Goal: Find specific page/section: Find specific page/section

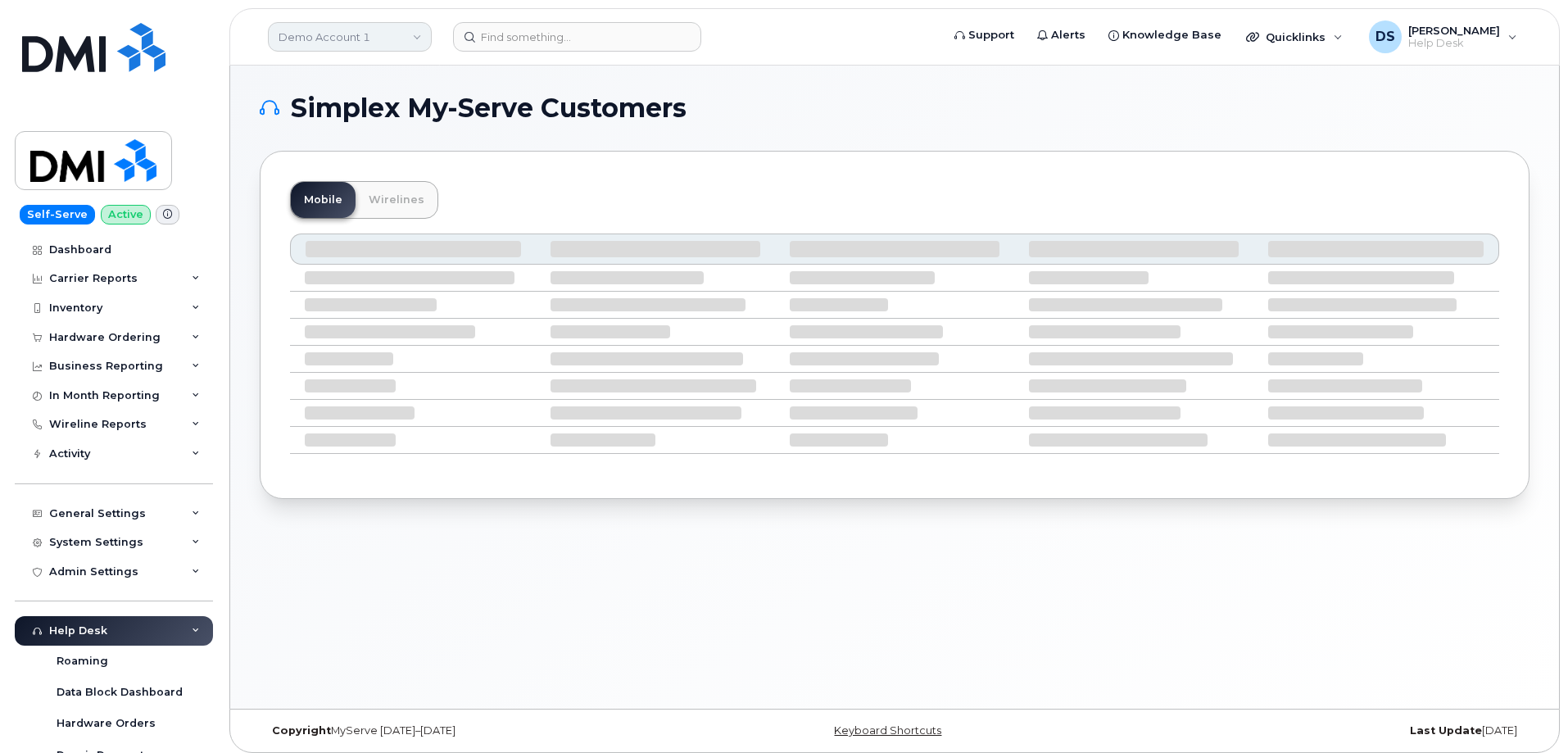
click at [323, 40] on link "Demo Account 1" at bounding box center [350, 36] width 164 height 29
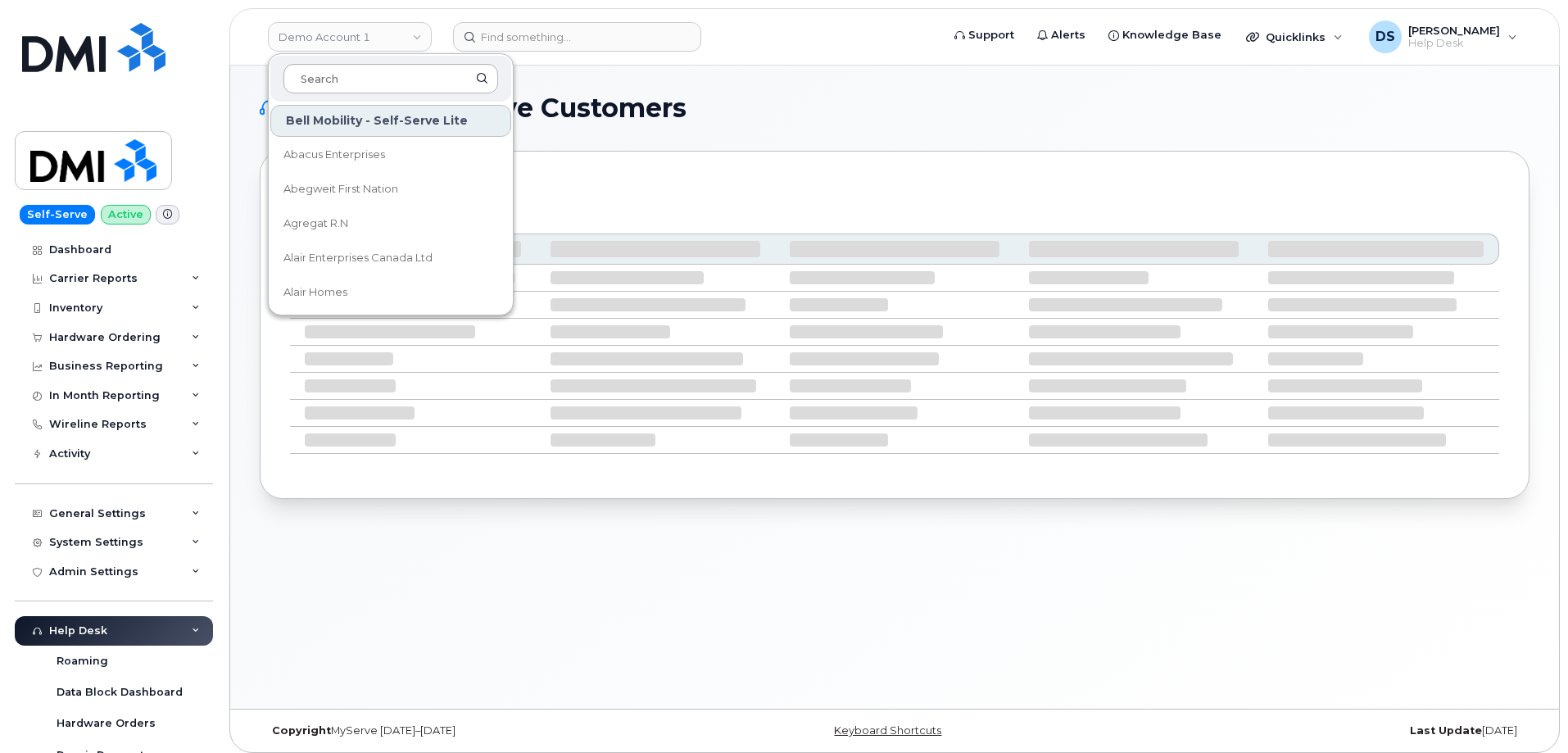
click at [324, 75] on input at bounding box center [391, 78] width 215 height 29
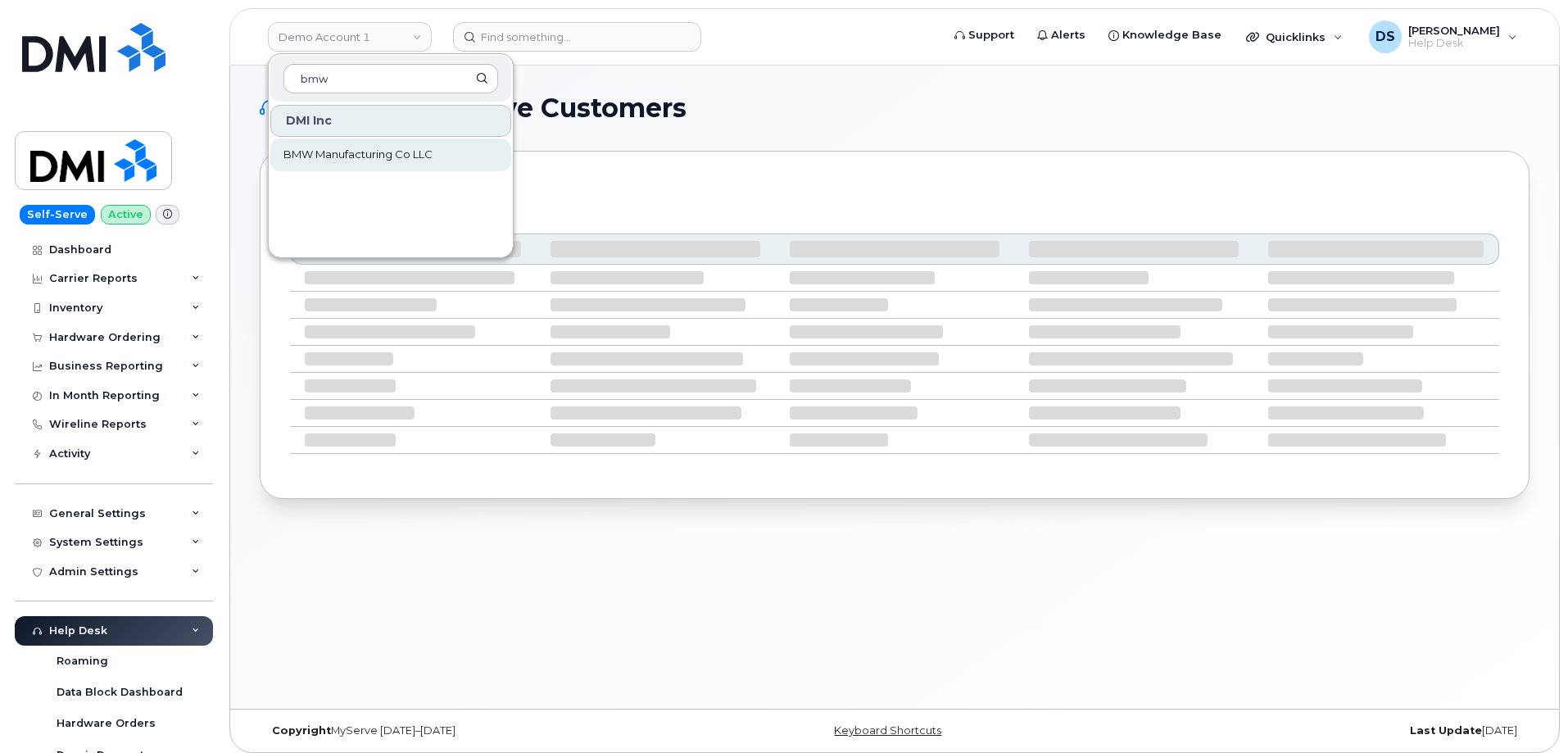
type input "bmw"
click at [349, 150] on span "BMW Manufacturing Co LLC" at bounding box center [358, 154] width 149 height 16
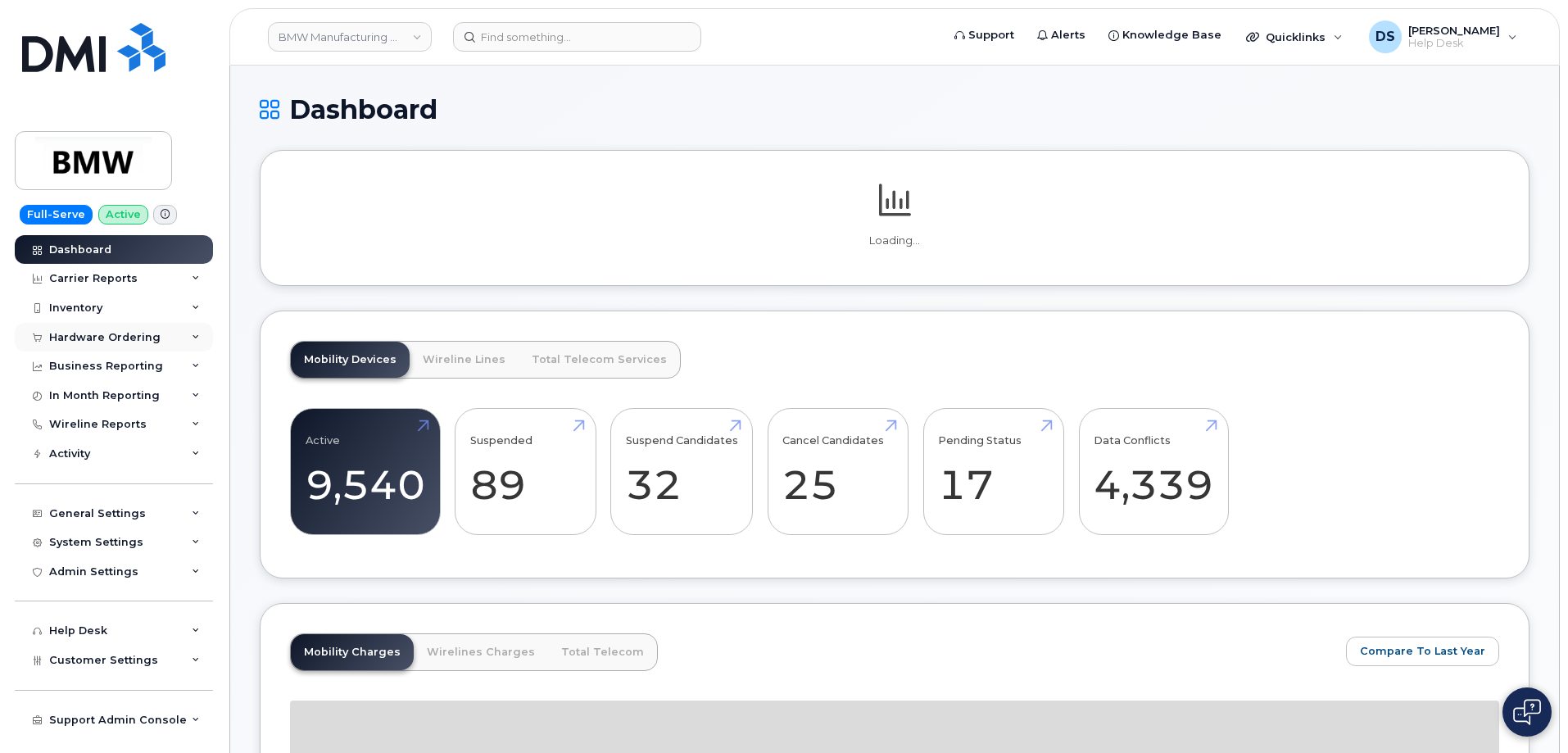
click at [193, 336] on icon at bounding box center [196, 337] width 8 height 8
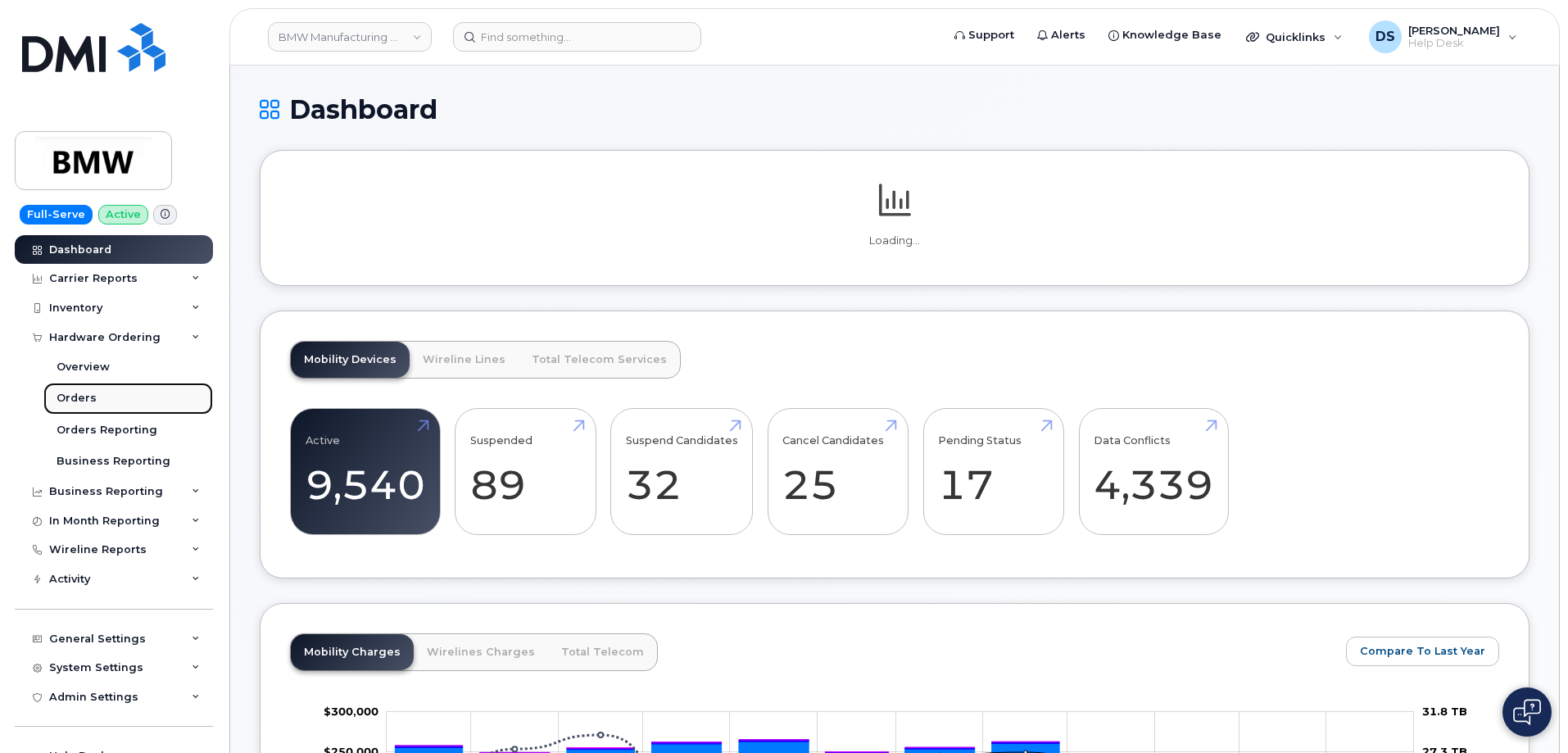
click at [72, 391] on div "Orders" at bounding box center [76, 398] width 40 height 15
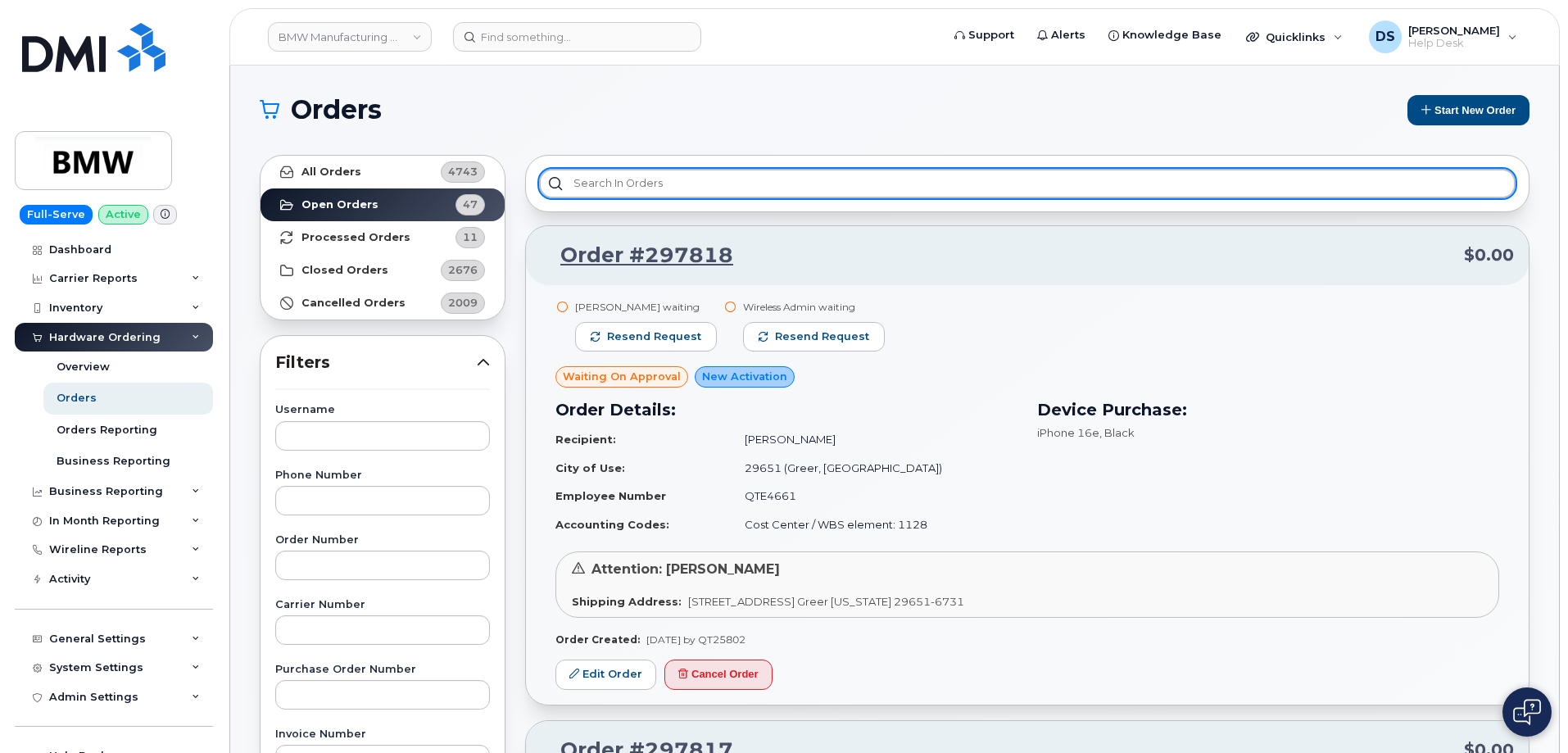
drag, startPoint x: 623, startPoint y: 174, endPoint x: 680, endPoint y: 209, distance: 66.9
click at [629, 174] on input "text" at bounding box center [1027, 183] width 976 height 29
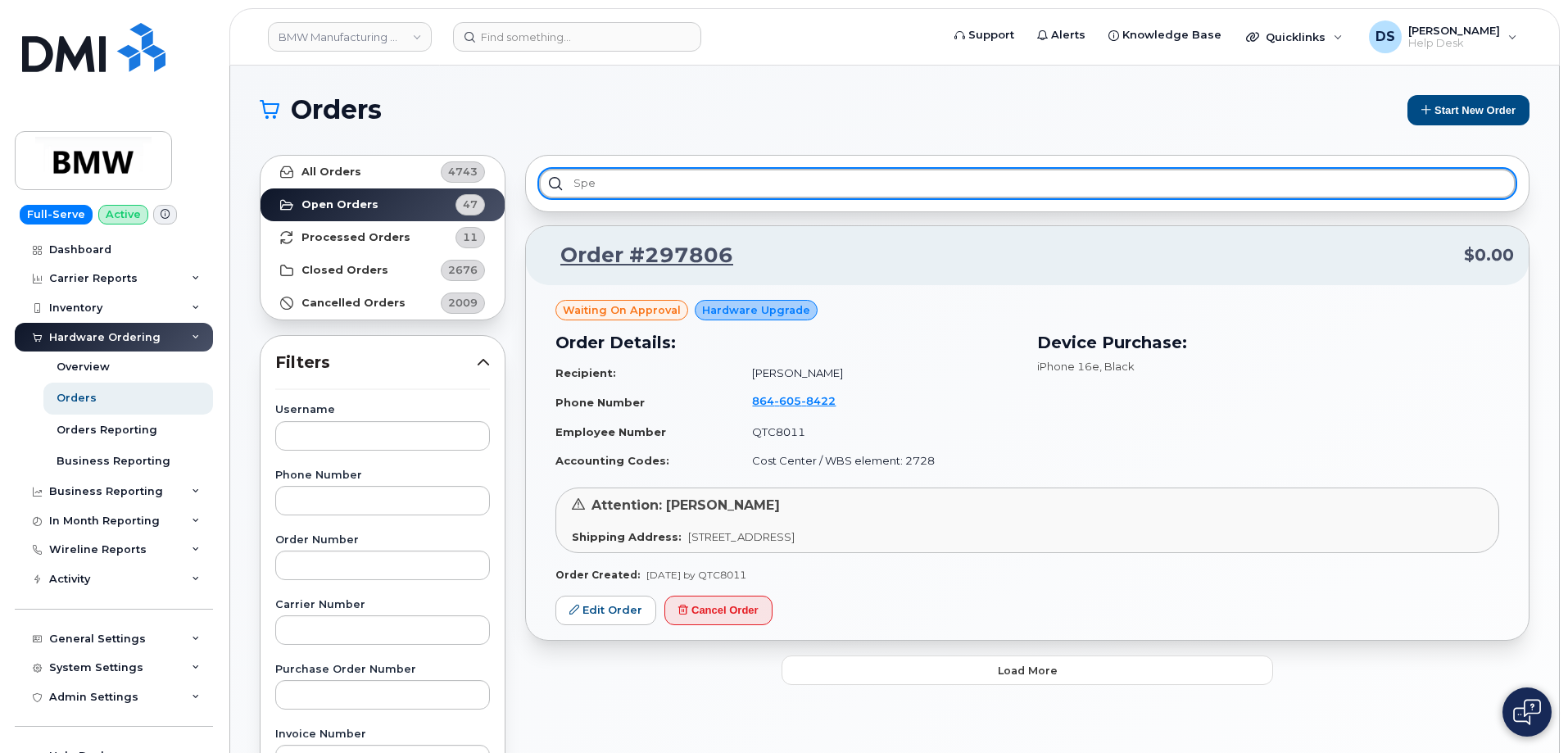
type input "spec"
